Goal: Find specific page/section

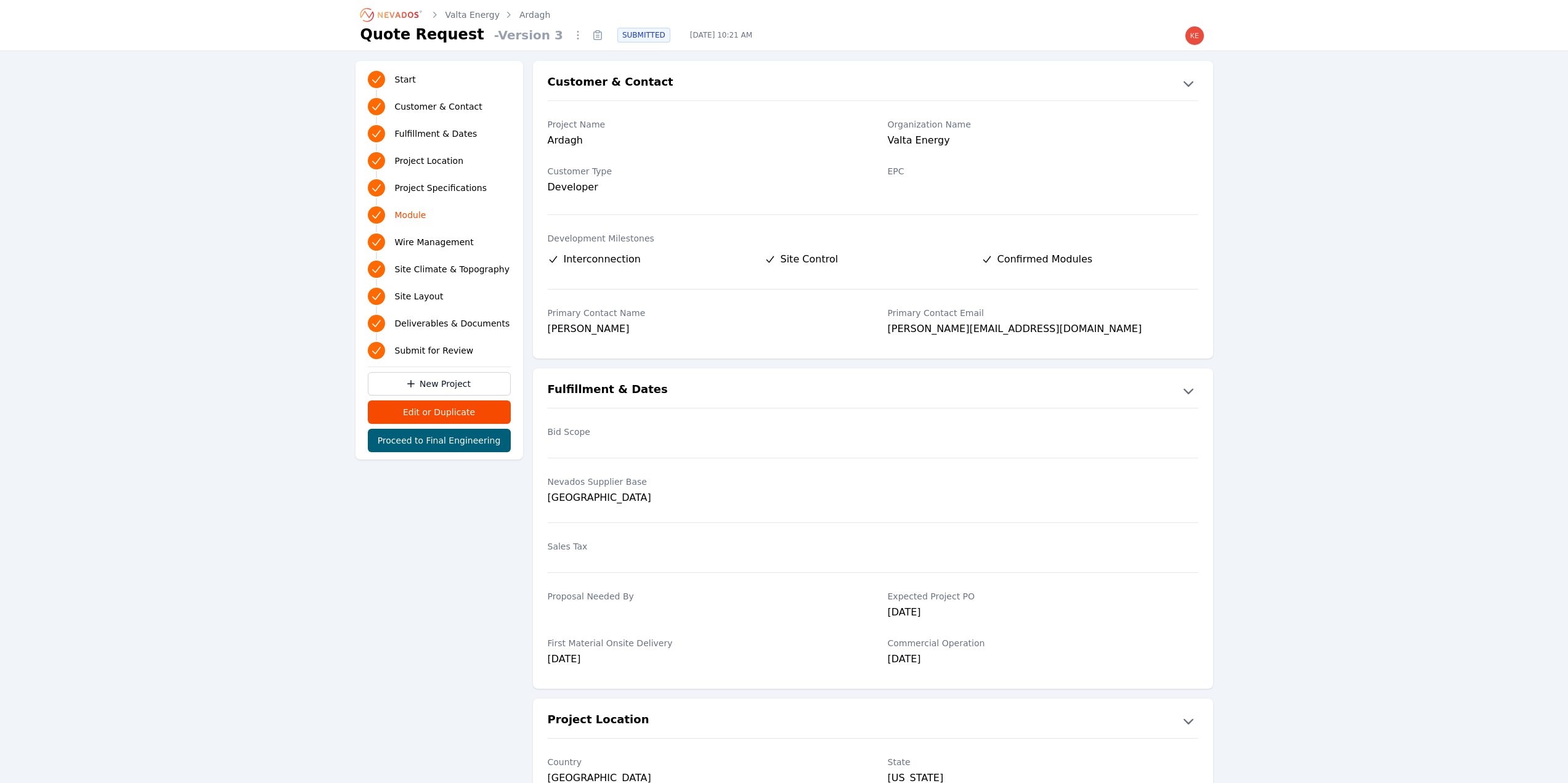
scroll to position [1109, 0]
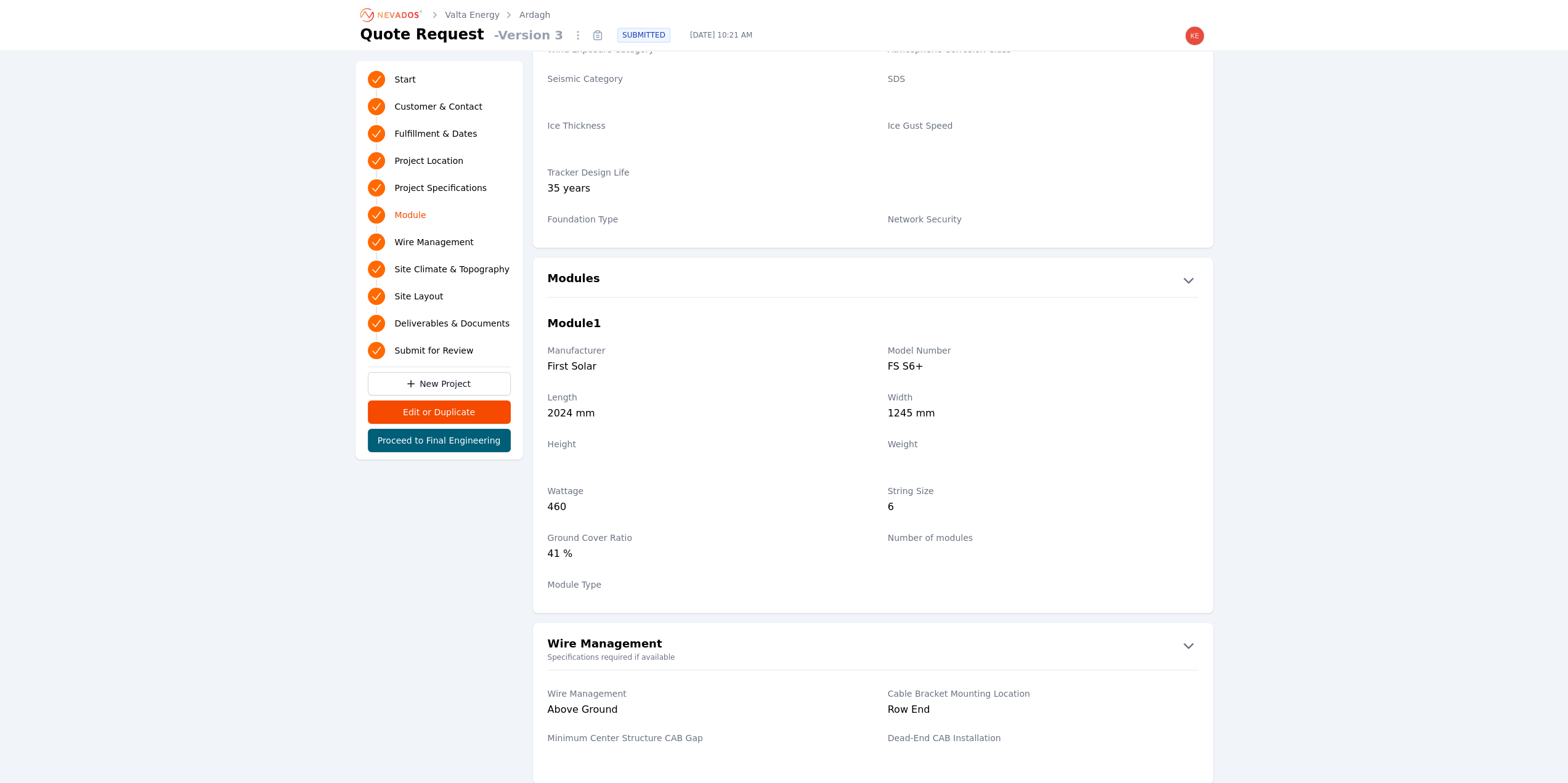
click at [397, 13] on icon "Breadcrumb" at bounding box center [392, 15] width 68 height 20
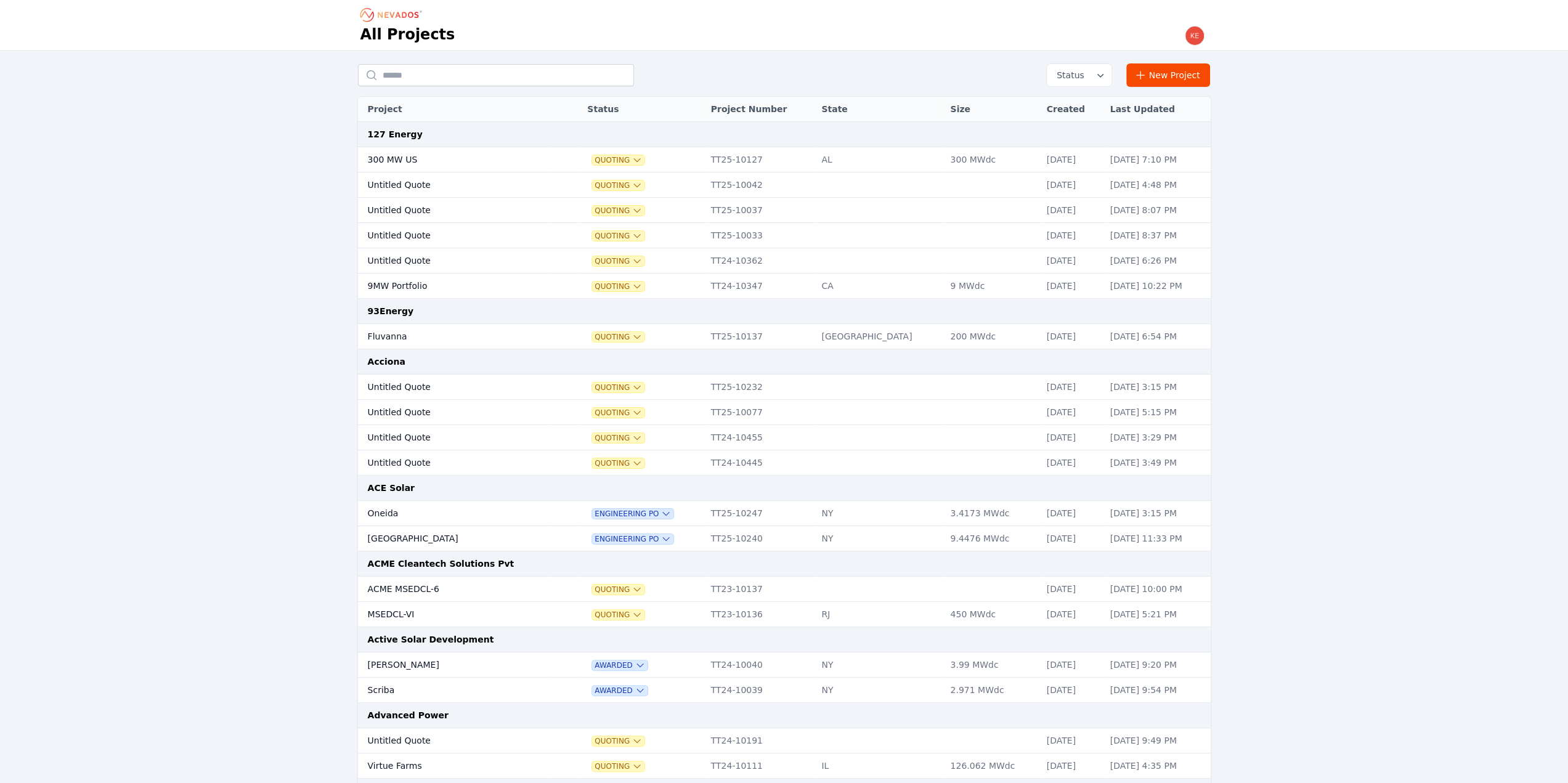
click at [404, 70] on input "text" at bounding box center [495, 75] width 276 height 22
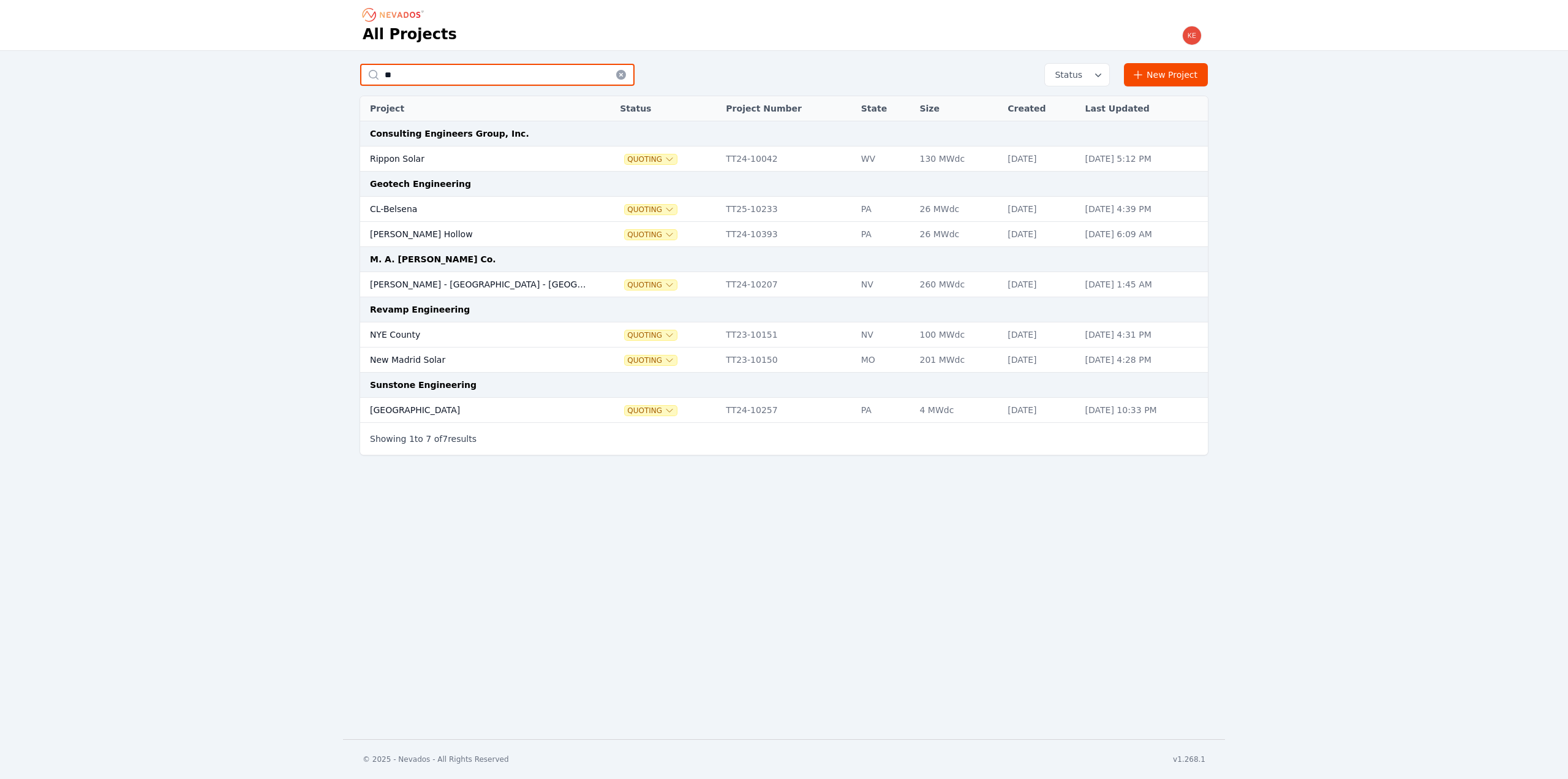
type input "*"
